Goal: Check status: Check status

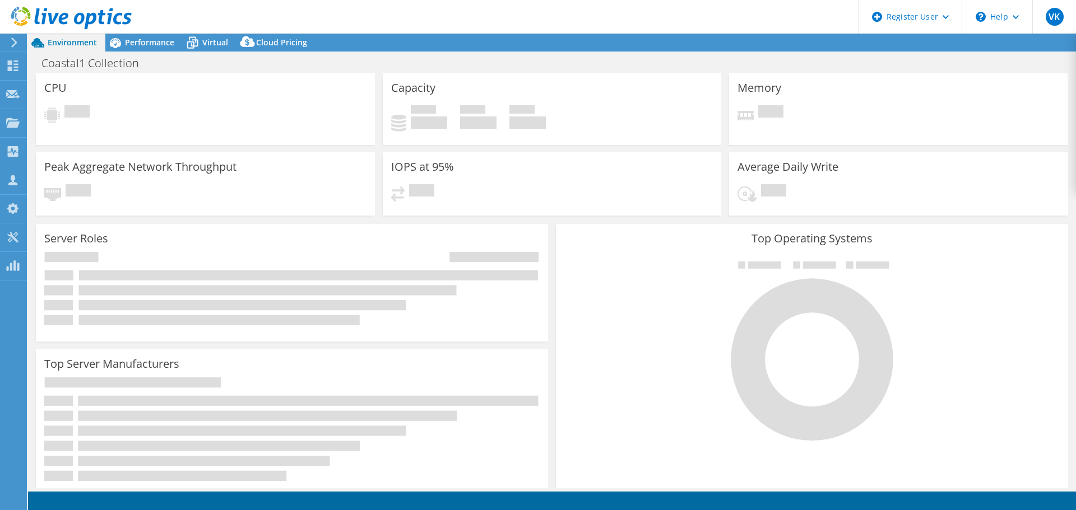
select select "USD"
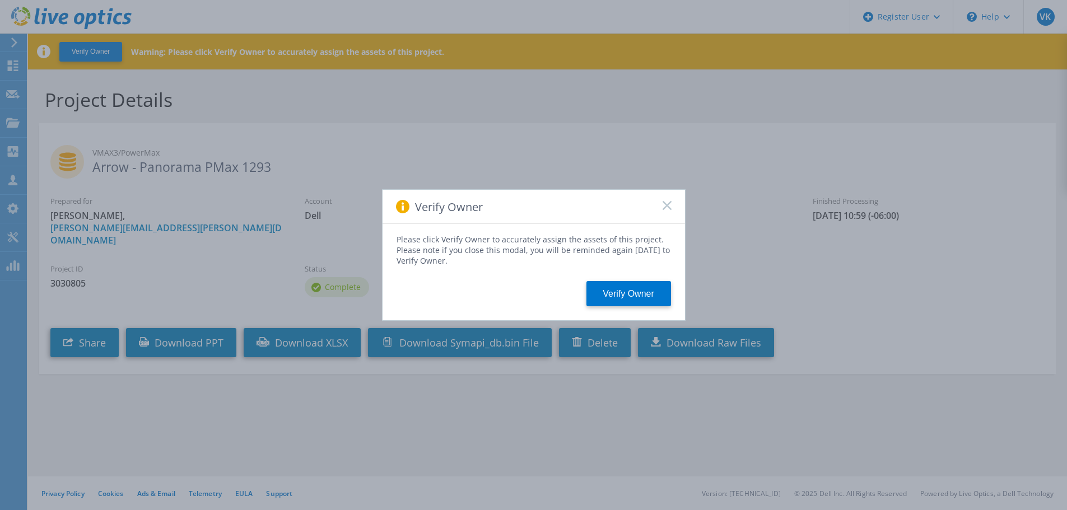
click at [666, 207] on rect at bounding box center [667, 206] width 10 height 10
